Goal: Task Accomplishment & Management: Complete application form

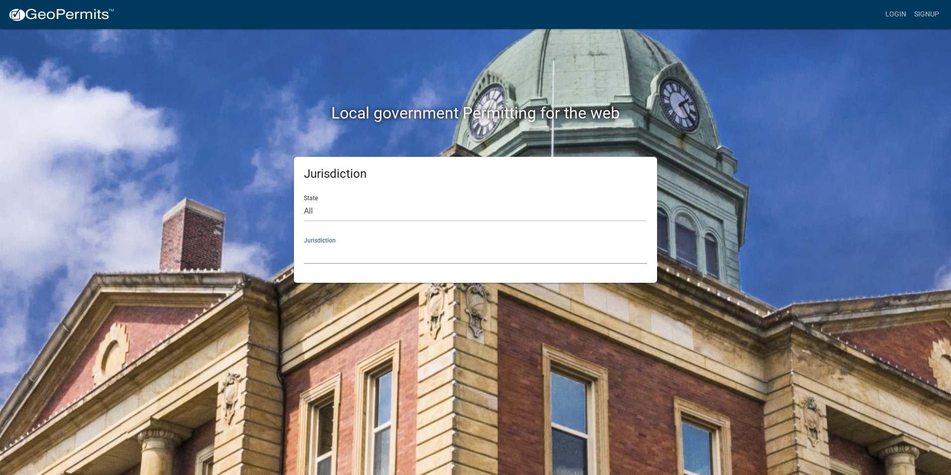
click at [325, 246] on select "[GEOGRAPHIC_DATA], [US_STATE] [GEOGRAPHIC_DATA], [US_STATE][PERSON_NAME][GEOGRA…" at bounding box center [475, 253] width 343 height 20
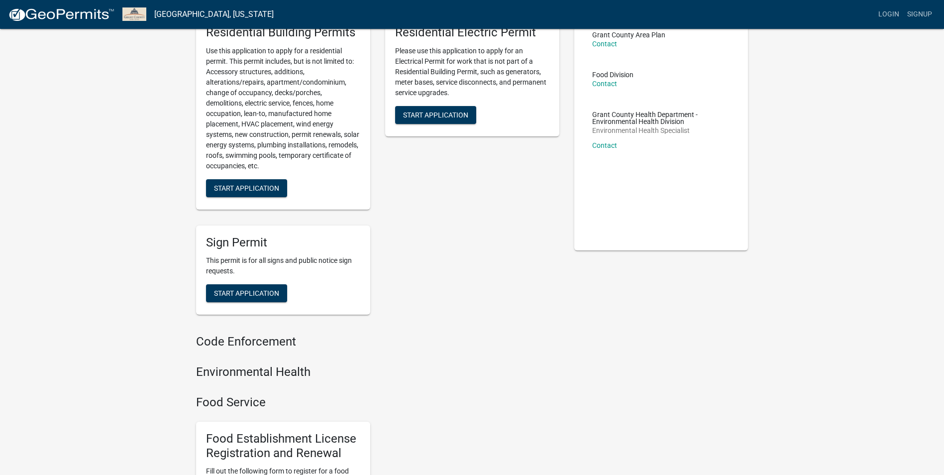
scroll to position [33, 0]
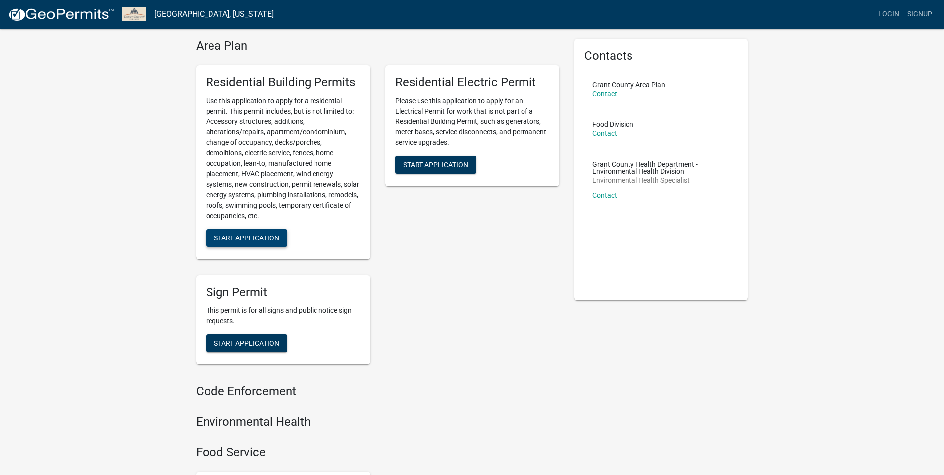
click at [251, 236] on span "Start Application" at bounding box center [246, 237] width 65 height 8
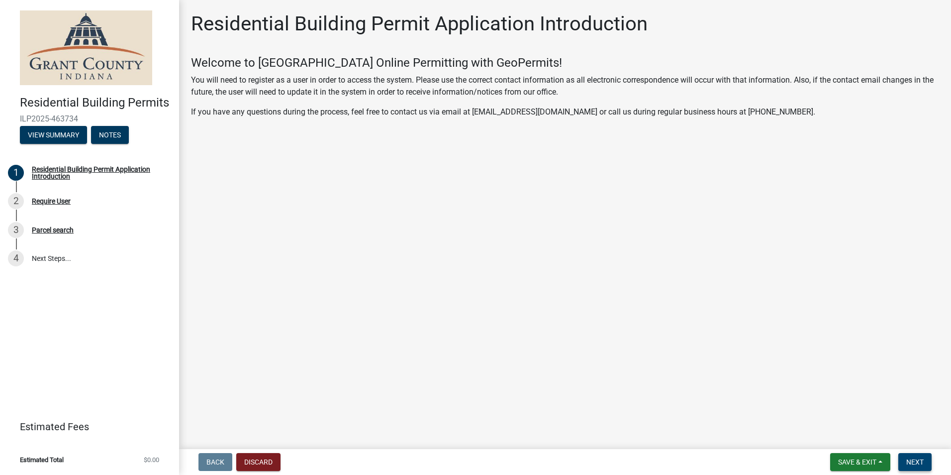
click at [917, 459] on span "Next" at bounding box center [914, 462] width 17 height 8
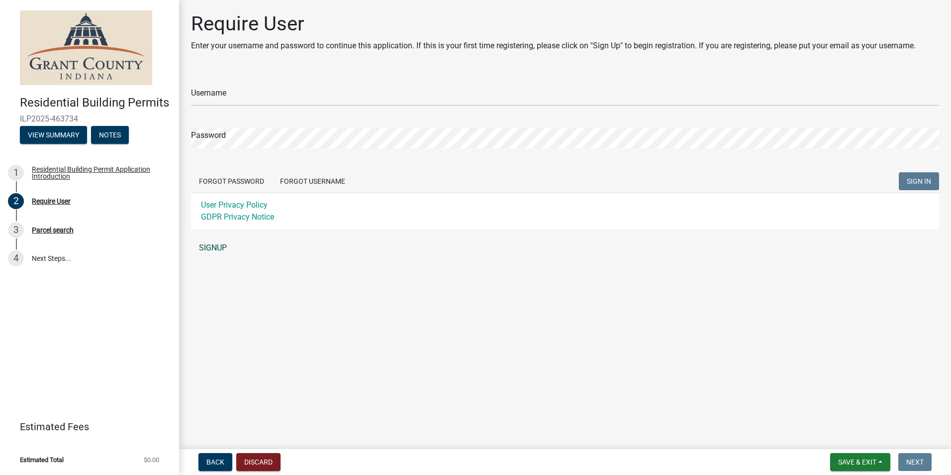
click at [213, 249] on link "SIGNUP" at bounding box center [565, 248] width 748 height 20
